Goal: Information Seeking & Learning: Learn about a topic

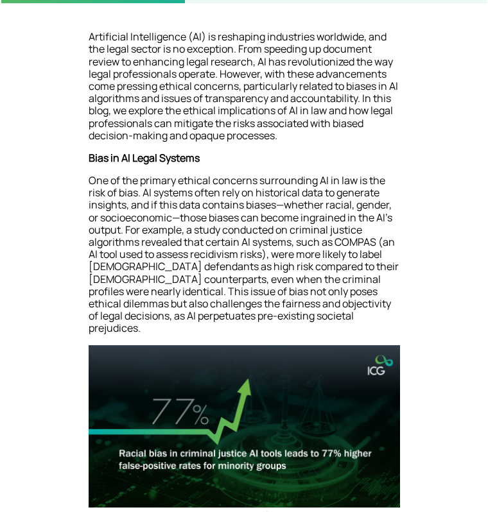
scroll to position [264, 0]
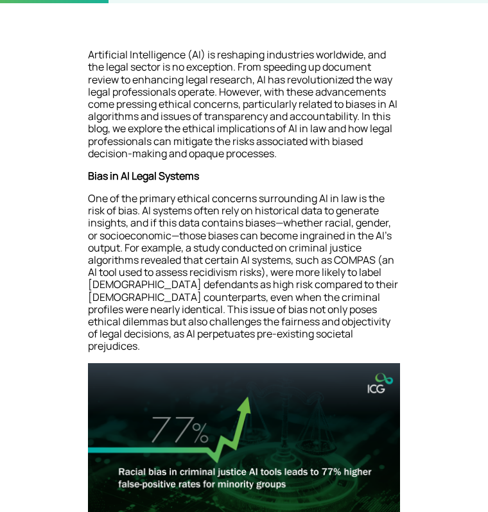
click at [361, 241] on p "One of the primary ethical concerns surrounding AI in law is the risk of bias. …" at bounding box center [244, 277] width 312 height 170
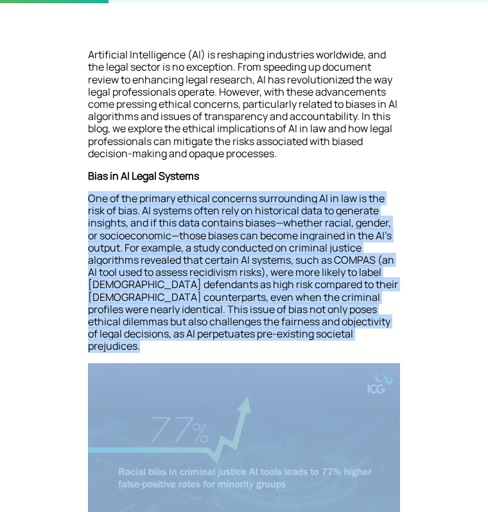
click at [361, 241] on p "One of the primary ethical concerns surrounding AI in law is the risk of bias. …" at bounding box center [244, 277] width 312 height 170
click at [381, 241] on p "One of the primary ethical concerns surrounding AI in law is the risk of bias. …" at bounding box center [244, 277] width 312 height 170
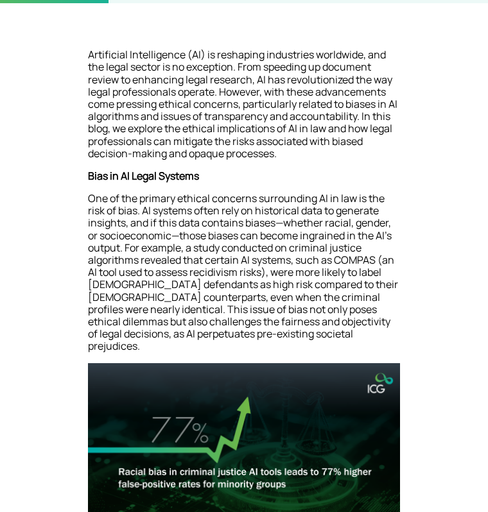
click at [381, 241] on p "One of the primary ethical concerns surrounding AI in law is the risk of bias. …" at bounding box center [244, 277] width 312 height 170
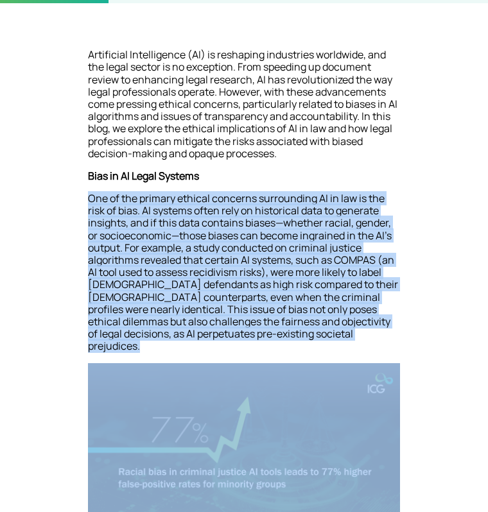
click at [381, 241] on p "One of the primary ethical concerns surrounding AI in law is the risk of bias. …" at bounding box center [244, 277] width 312 height 170
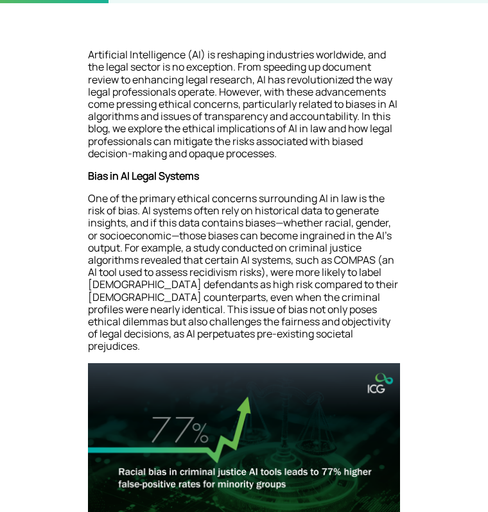
click at [381, 241] on p "One of the primary ethical concerns surrounding AI in law is the risk of bias. …" at bounding box center [244, 277] width 312 height 170
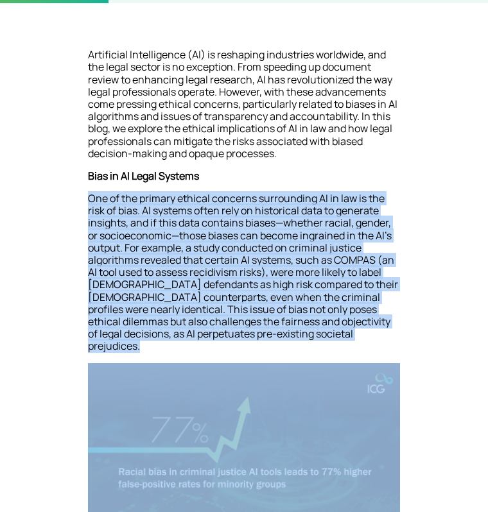
click at [381, 241] on p "One of the primary ethical concerns surrounding AI in law is the risk of bias. …" at bounding box center [244, 277] width 312 height 170
click at [351, 256] on p "One of the primary ethical concerns surrounding AI in law is the risk of bias. …" at bounding box center [244, 277] width 312 height 170
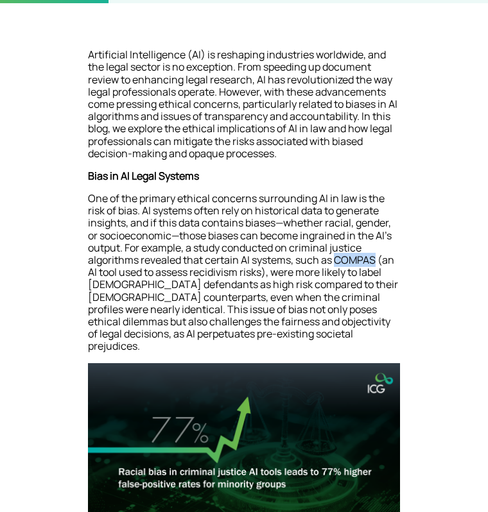
click at [351, 256] on p "One of the primary ethical concerns surrounding AI in law is the risk of bias. …" at bounding box center [244, 277] width 312 height 170
click at [298, 128] on p "Artificial Intelligence (AI) is reshaping industries worldwide, and the legal s…" at bounding box center [244, 109] width 312 height 121
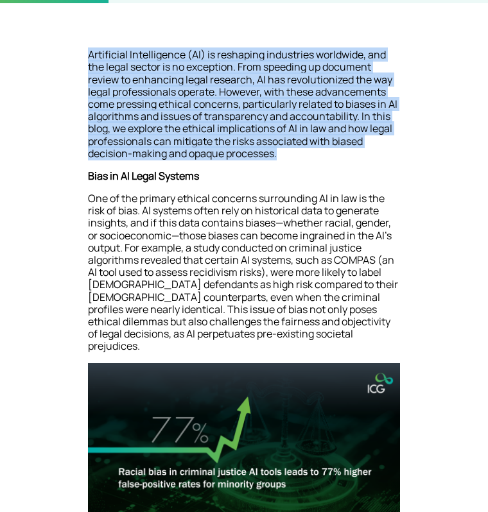
click at [298, 128] on p "Artificial Intelligence (AI) is reshaping industries worldwide, and the legal s…" at bounding box center [244, 109] width 312 height 121
click at [362, 139] on p "Artificial Intelligence (AI) is reshaping industries worldwide, and the legal s…" at bounding box center [244, 109] width 312 height 121
